Goal: Task Accomplishment & Management: Use online tool/utility

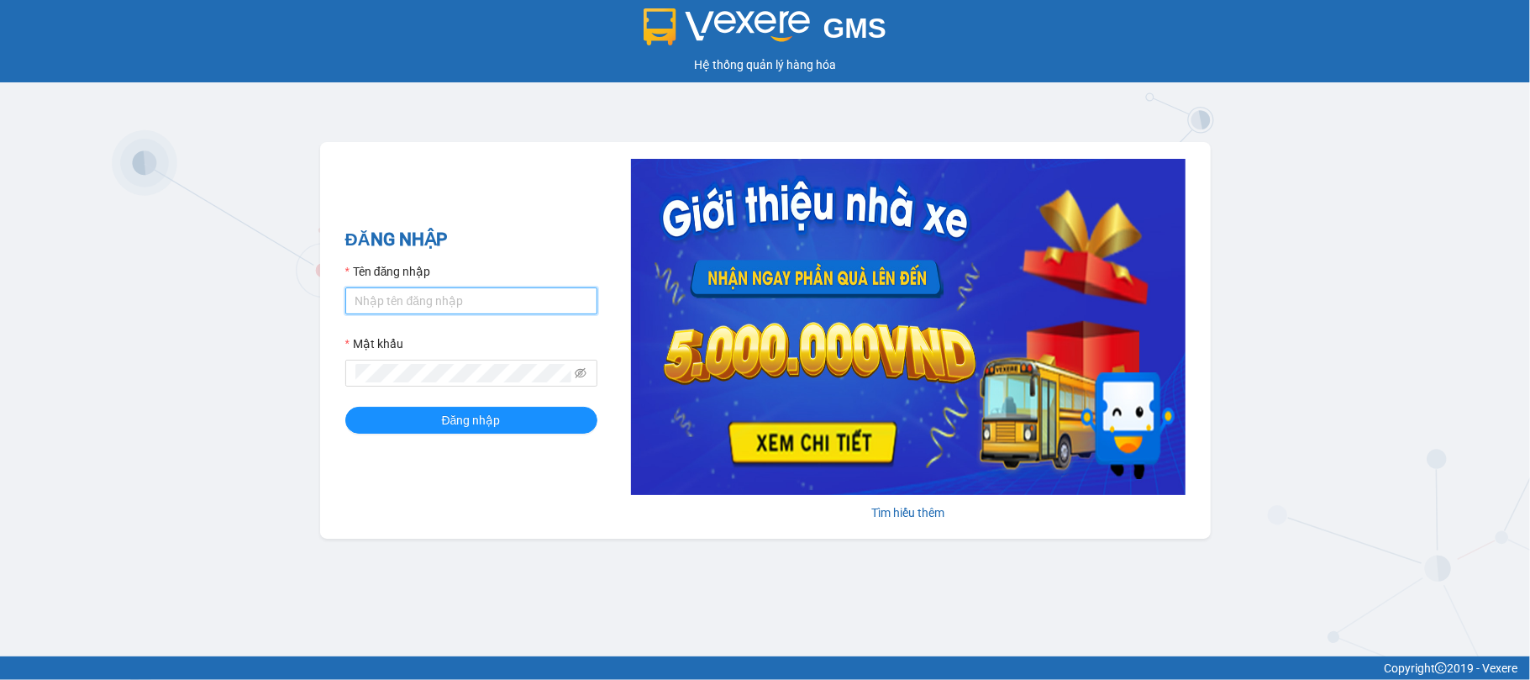
click at [402, 307] on input "Tên đăng nhập" at bounding box center [471, 300] width 252 height 27
type input "giangnho.phuongnam"
click at [437, 363] on span at bounding box center [471, 373] width 252 height 27
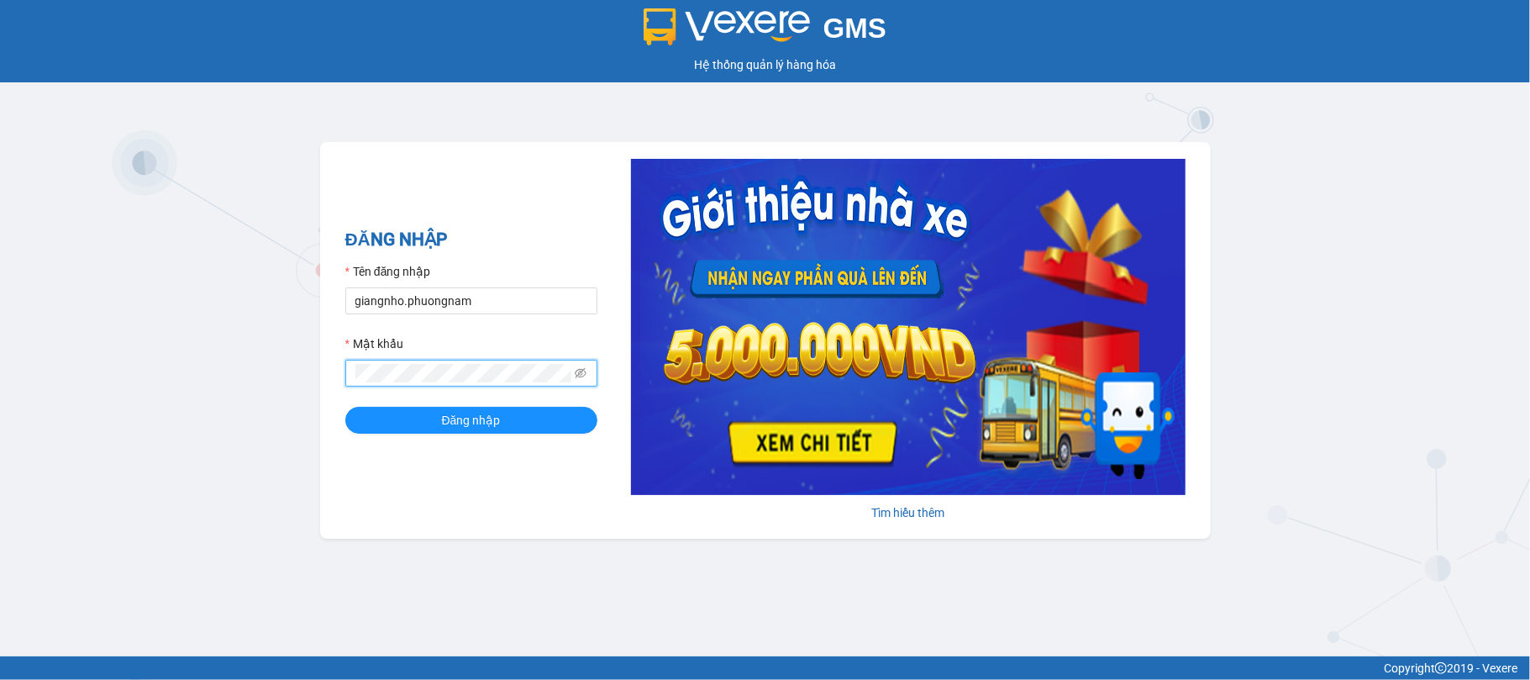
click at [345, 407] on button "Đăng nhập" at bounding box center [471, 420] width 252 height 27
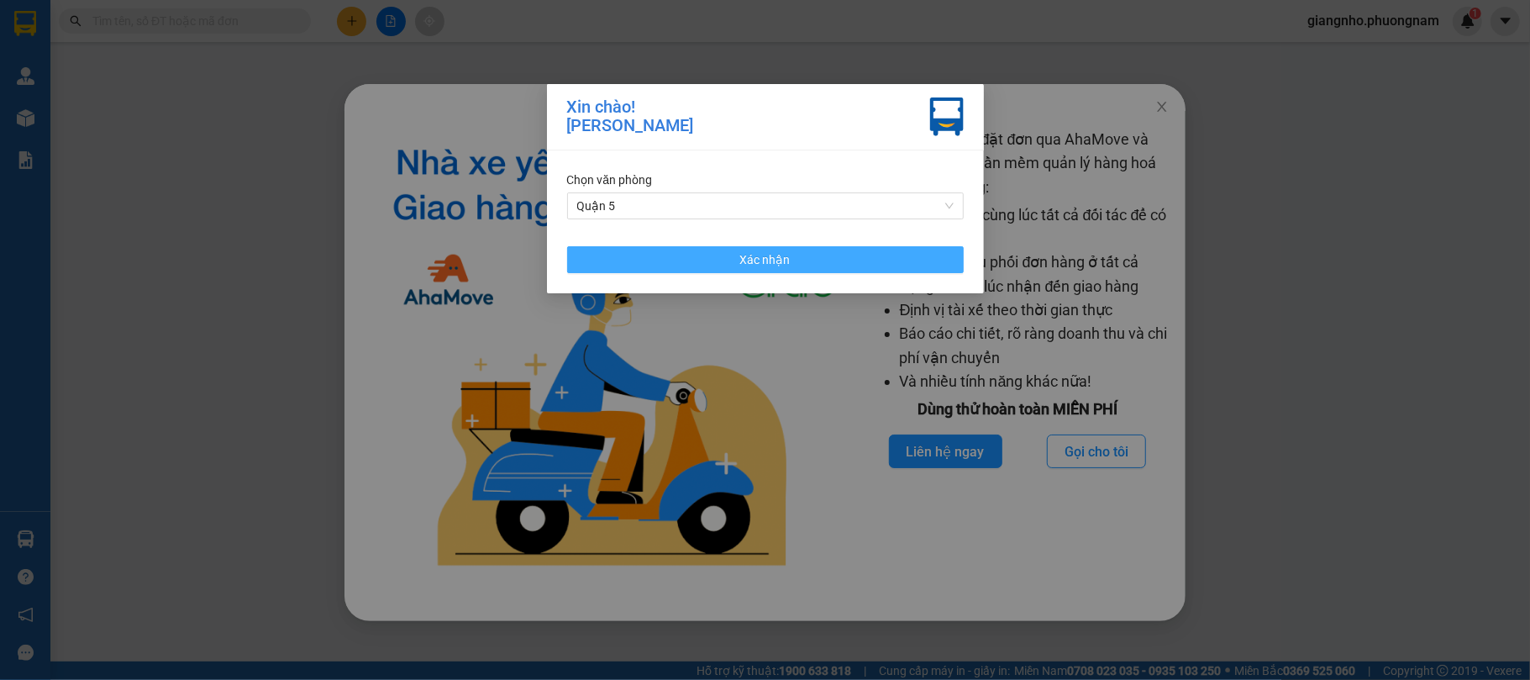
click at [707, 254] on button "Xác nhận" at bounding box center [765, 259] width 397 height 27
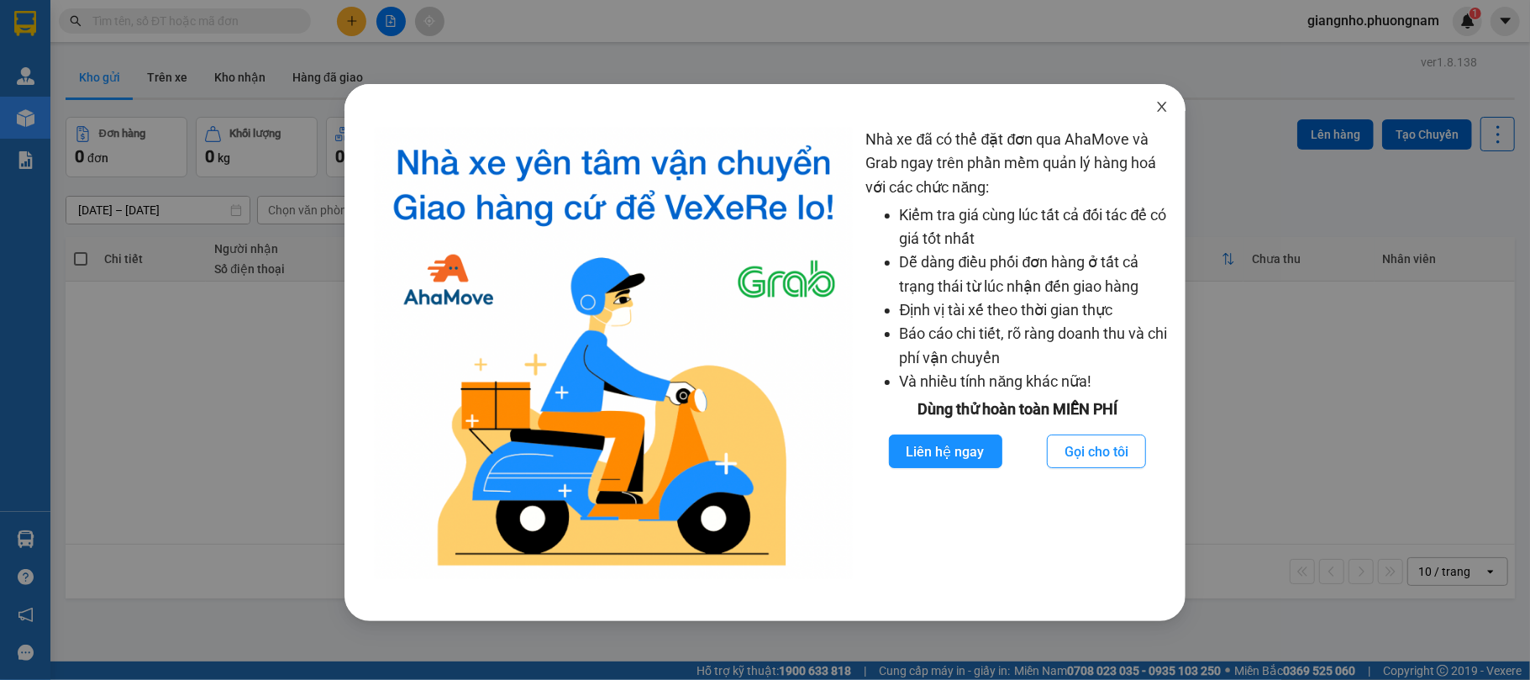
click at [1166, 106] on icon "close" at bounding box center [1161, 106] width 13 height 13
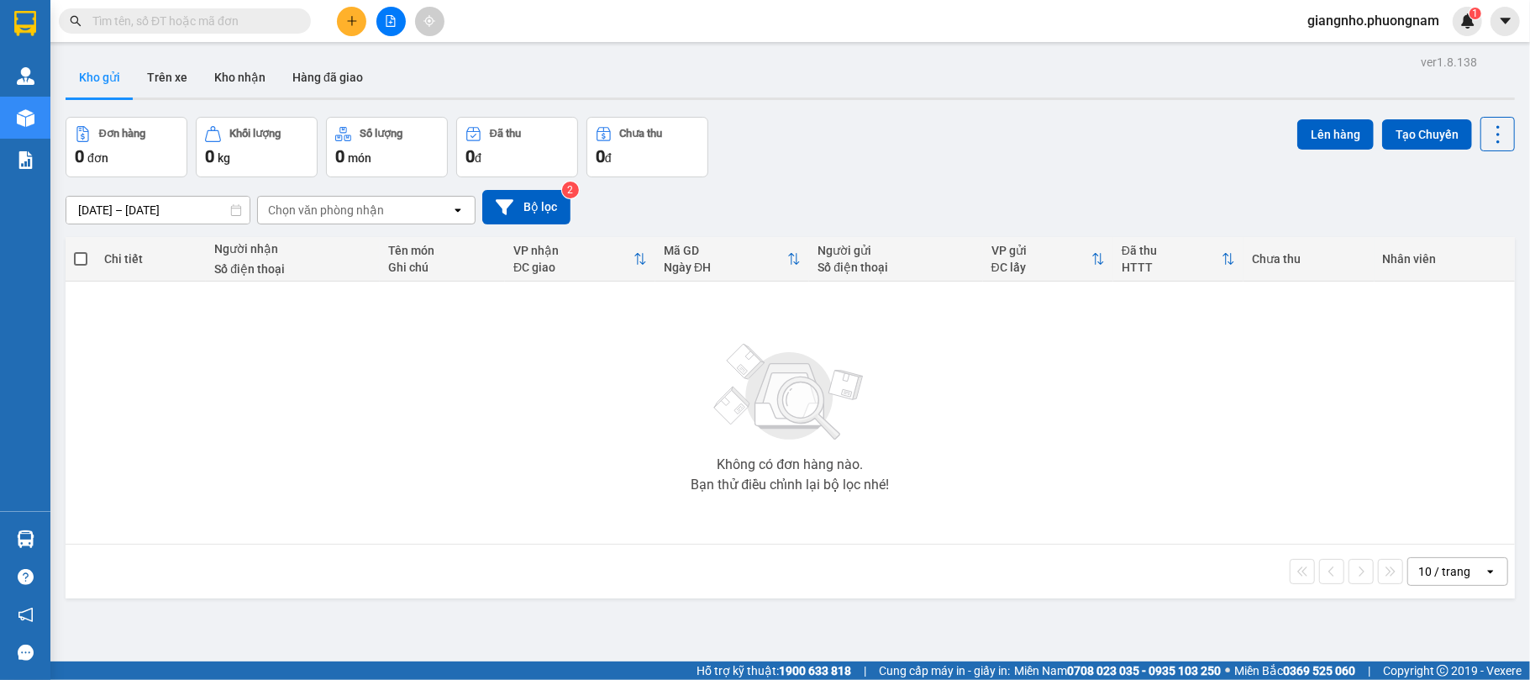
click at [195, 22] on input "text" at bounding box center [191, 21] width 198 height 18
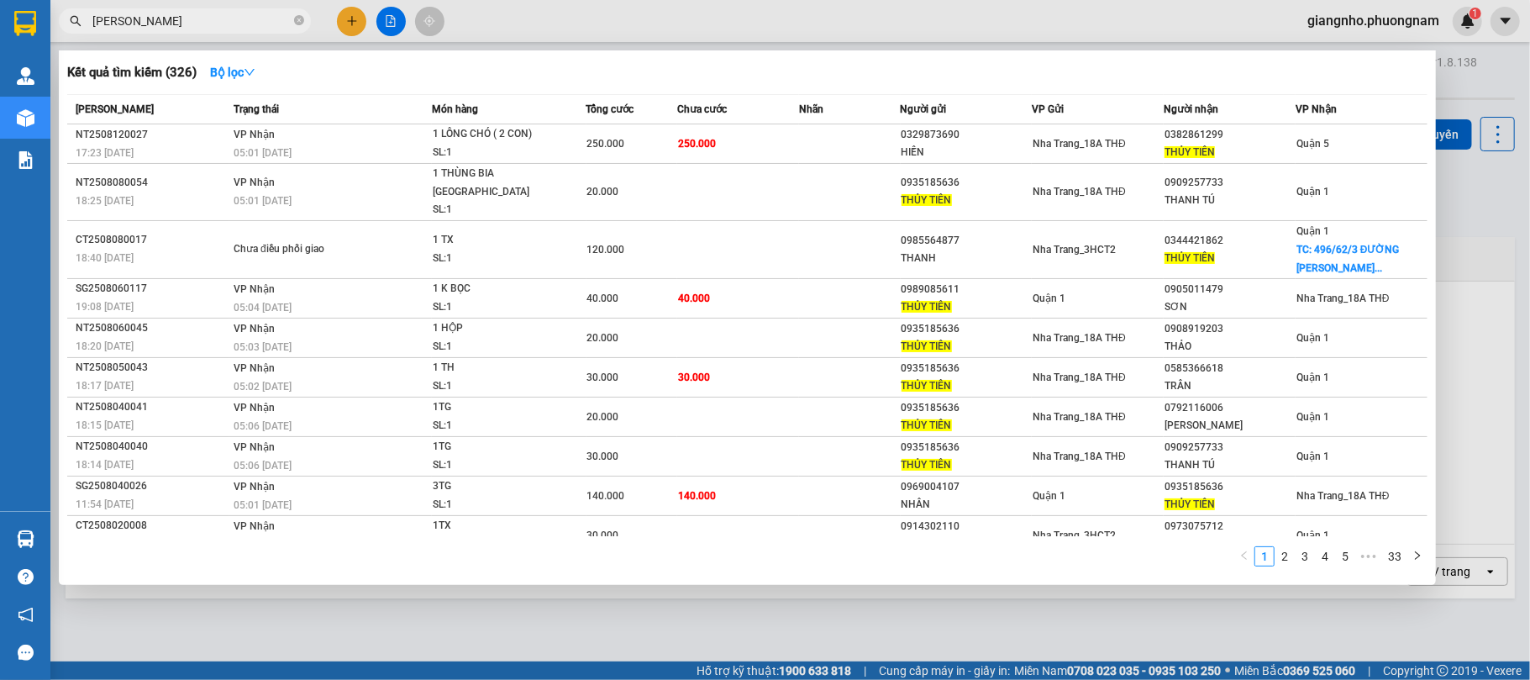
type input "[PERSON_NAME]"
click at [743, 609] on div at bounding box center [765, 340] width 1530 height 680
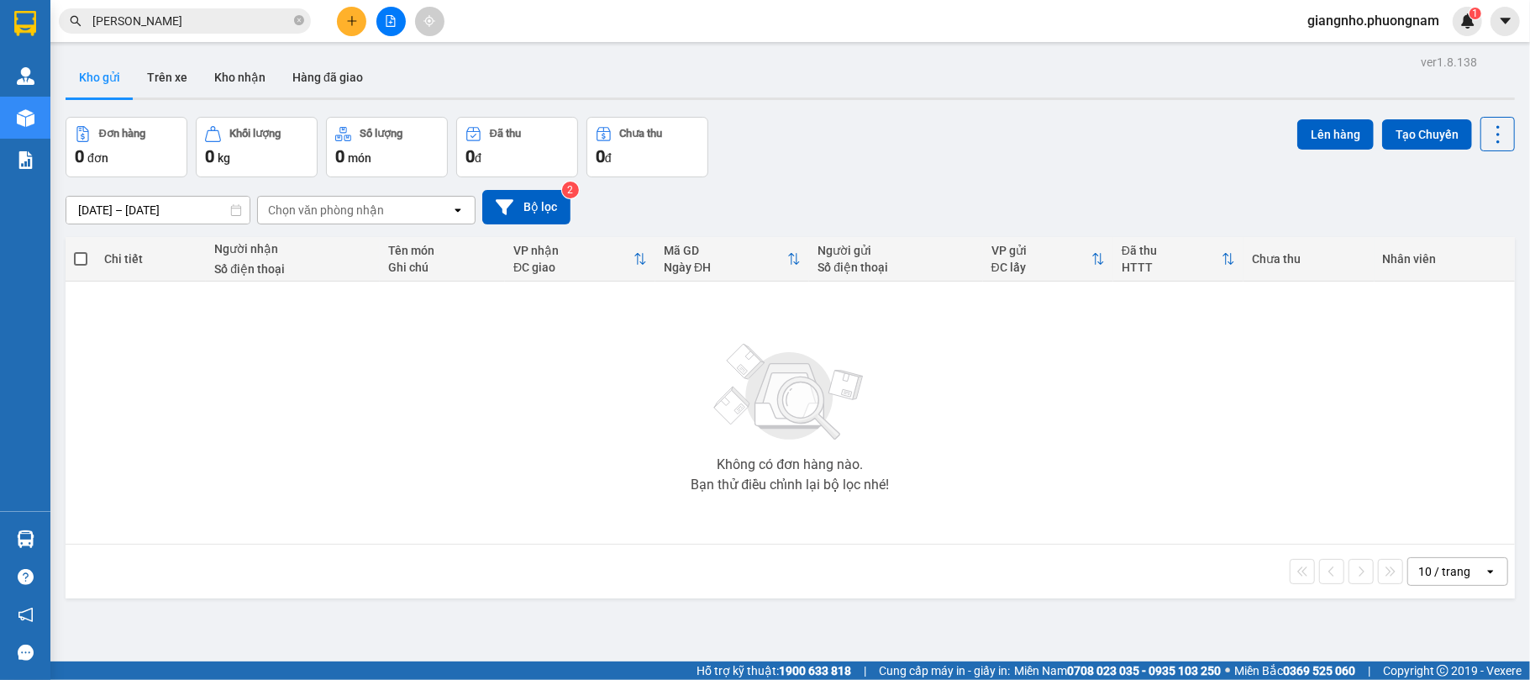
click at [442, 578] on div "10 / trang open" at bounding box center [790, 571] width 1436 height 29
click at [1428, 469] on div "Không có đơn hàng nào. Bạn thử điều chỉnh lại bộ lọc nhé!" at bounding box center [790, 412] width 1432 height 252
click at [1328, 470] on div "Không có đơn hàng nào. Bạn thử điều chỉnh lại bộ lọc nhé!" at bounding box center [790, 412] width 1432 height 252
